Goal: Task Accomplishment & Management: Use online tool/utility

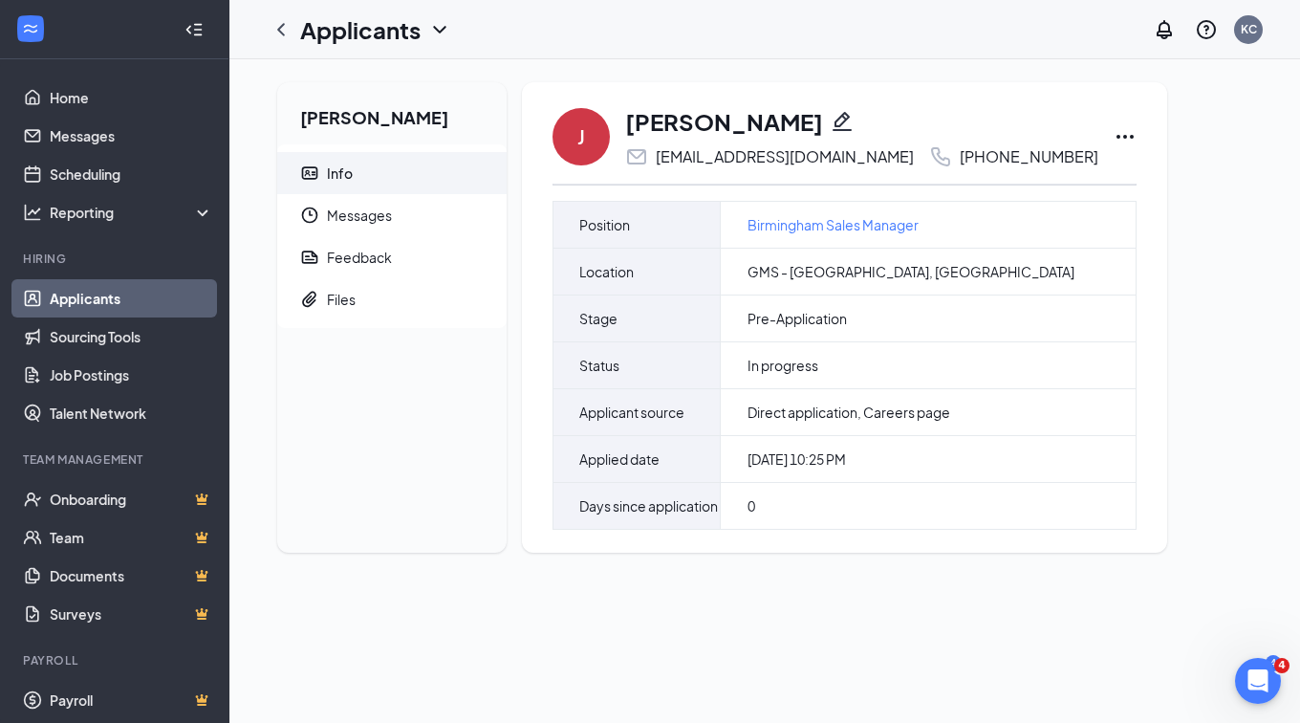
click at [1113, 132] on icon "Ellipses" at bounding box center [1124, 136] width 23 height 23
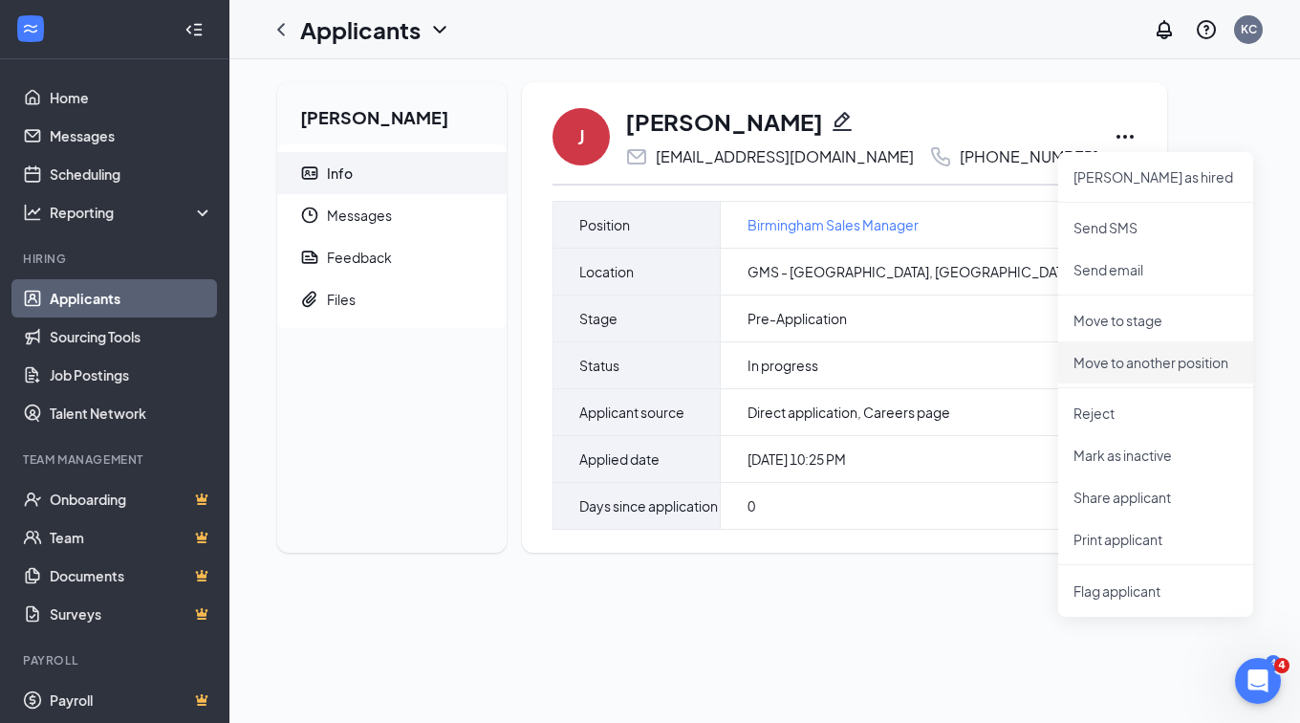
click at [1118, 369] on p "Move to another position" at bounding box center [1155, 362] width 164 height 19
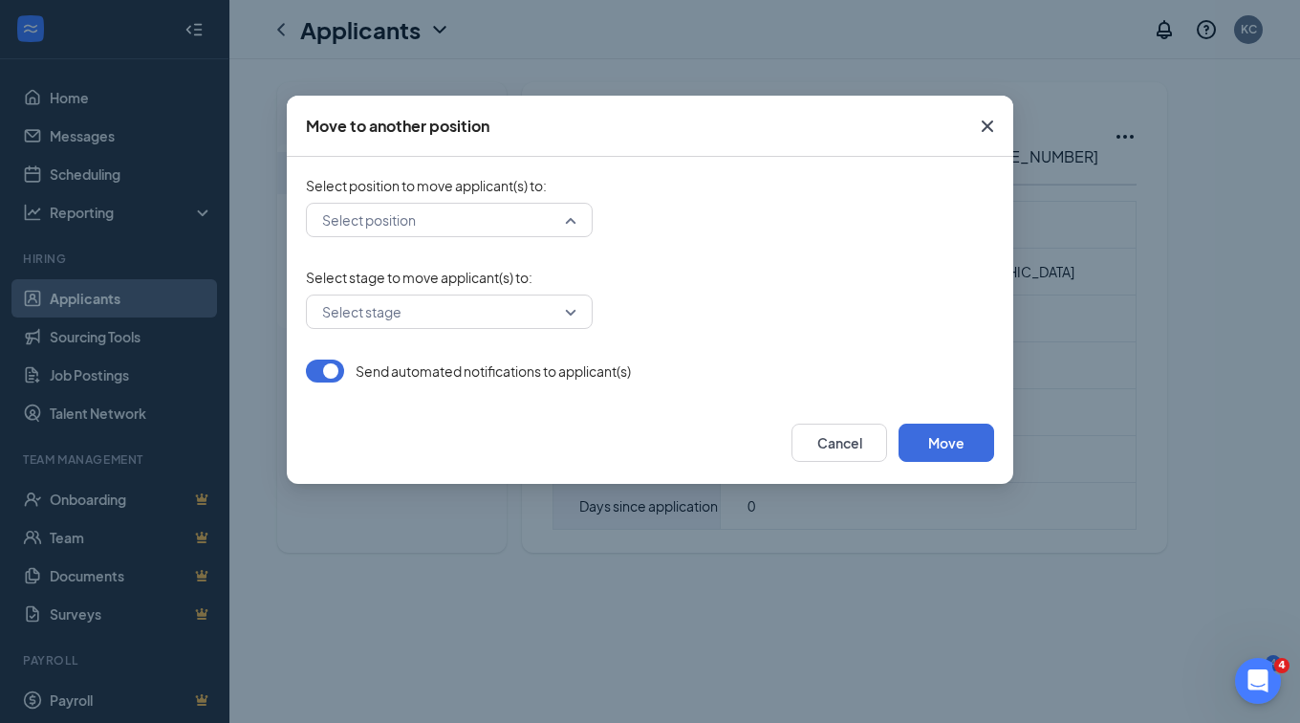
click at [463, 222] on input "search" at bounding box center [442, 220] width 250 height 32
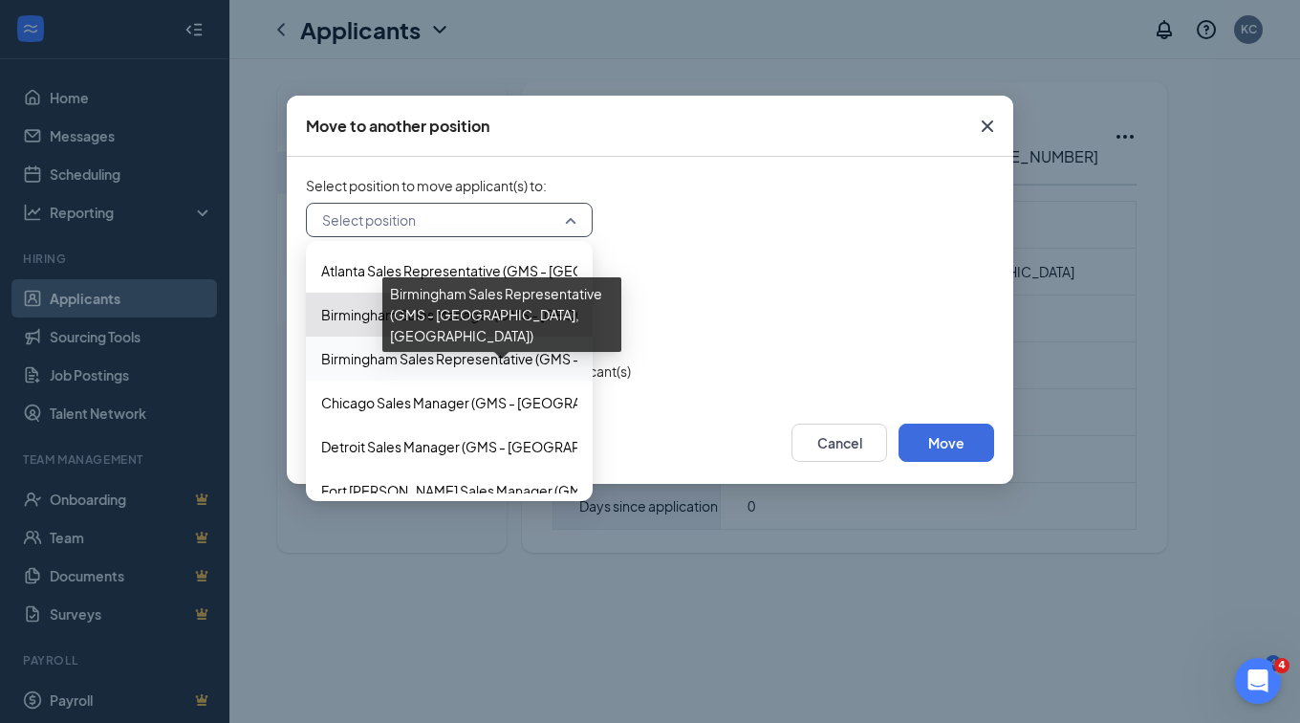
click at [469, 368] on span "Birmingham Sales Representative (GMS - [GEOGRAPHIC_DATA], [GEOGRAPHIC_DATA])" at bounding box center [595, 358] width 549 height 21
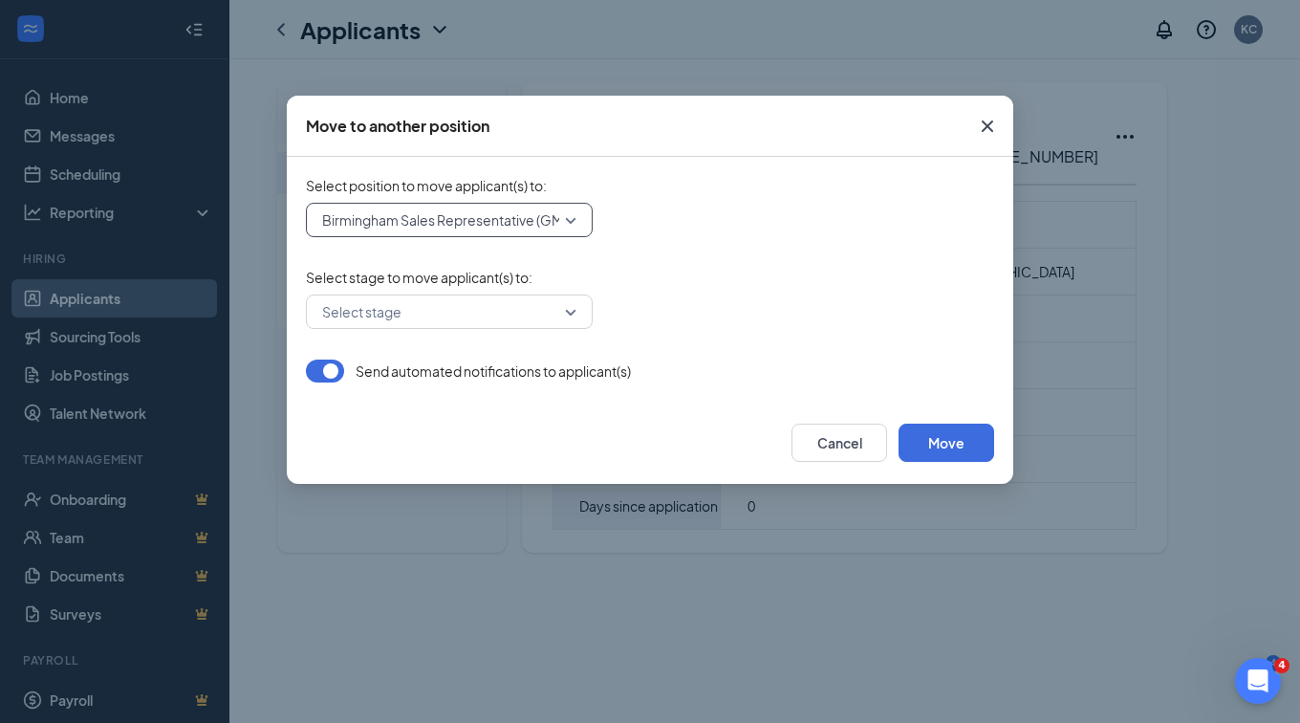
click at [472, 319] on input "search" at bounding box center [442, 311] width 250 height 32
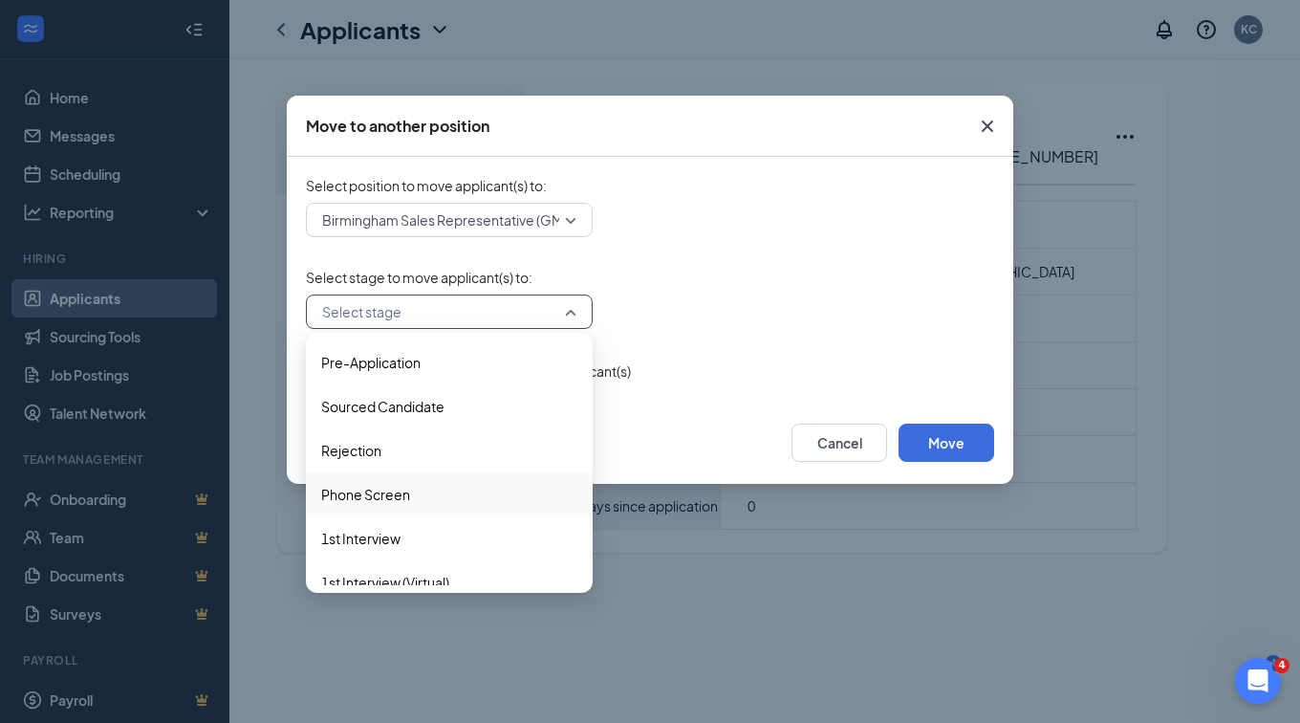
click at [400, 490] on span "Phone Screen" at bounding box center [365, 494] width 89 height 21
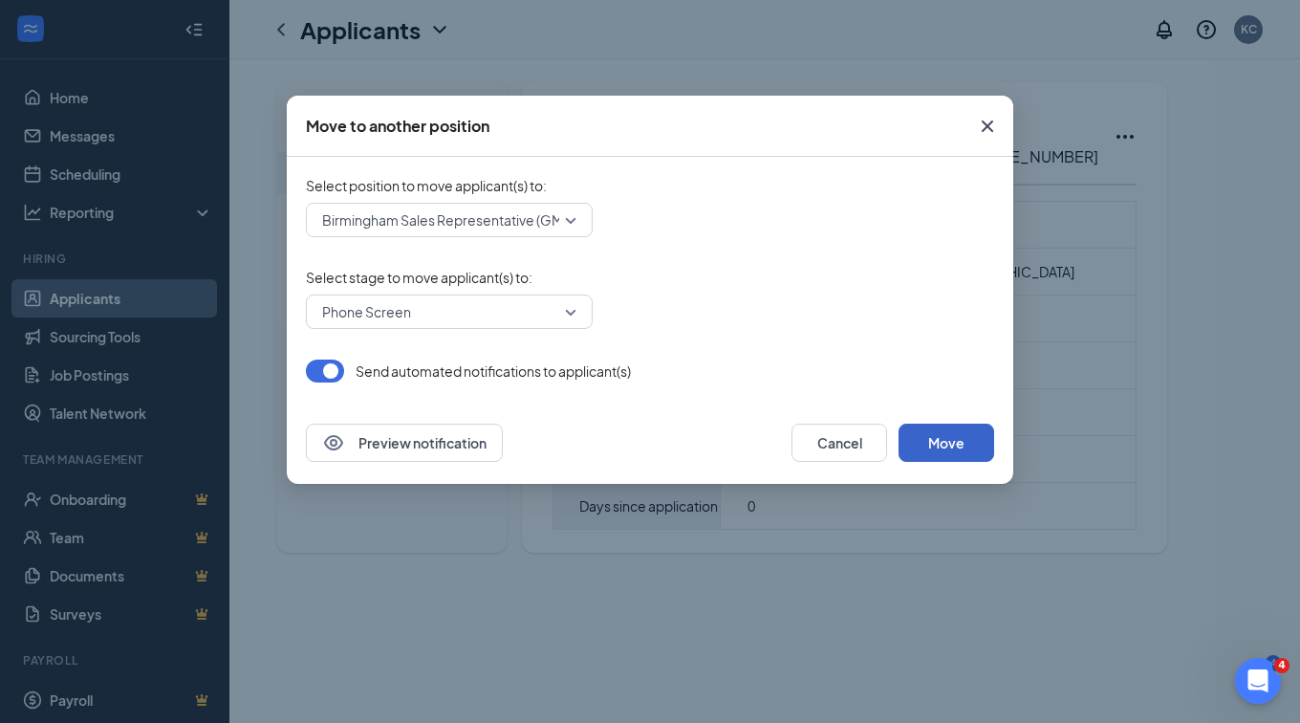
click at [945, 453] on button "Move" at bounding box center [946, 442] width 96 height 38
